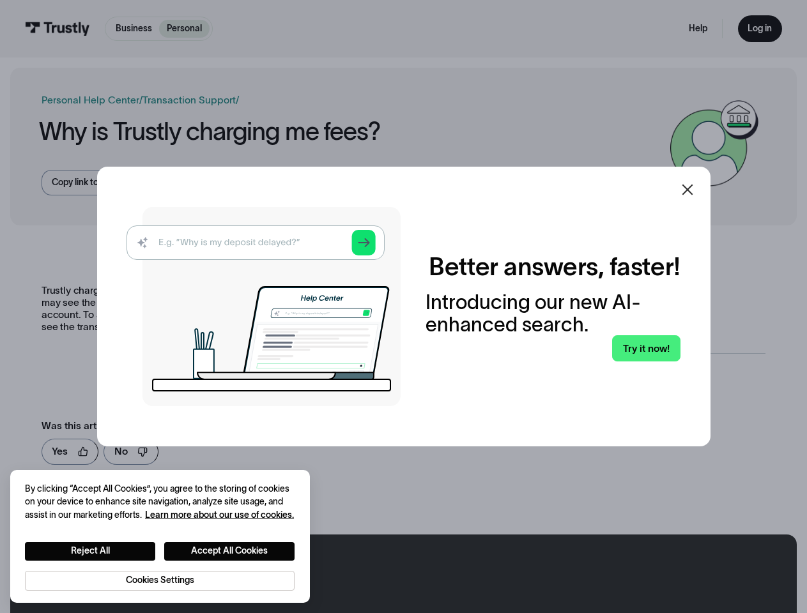
click at [400, 307] on img at bounding box center [263, 306] width 274 height 199
click at [692, 190] on icon at bounding box center [686, 190] width 11 height 11
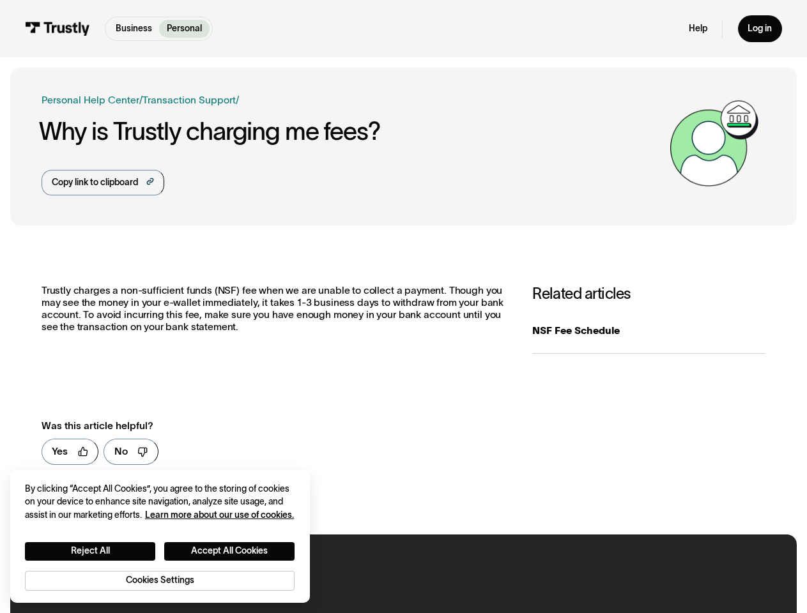
click at [90, 550] on button "Reject All" at bounding box center [90, 551] width 130 height 19
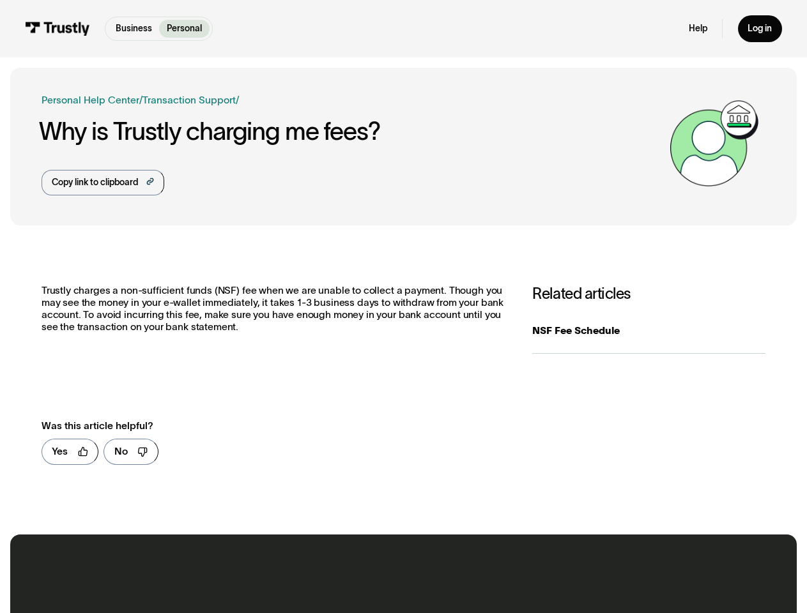
click at [230, 550] on button "Accept All Cookies" at bounding box center [229, 551] width 130 height 19
